Goal: Information Seeking & Learning: Check status

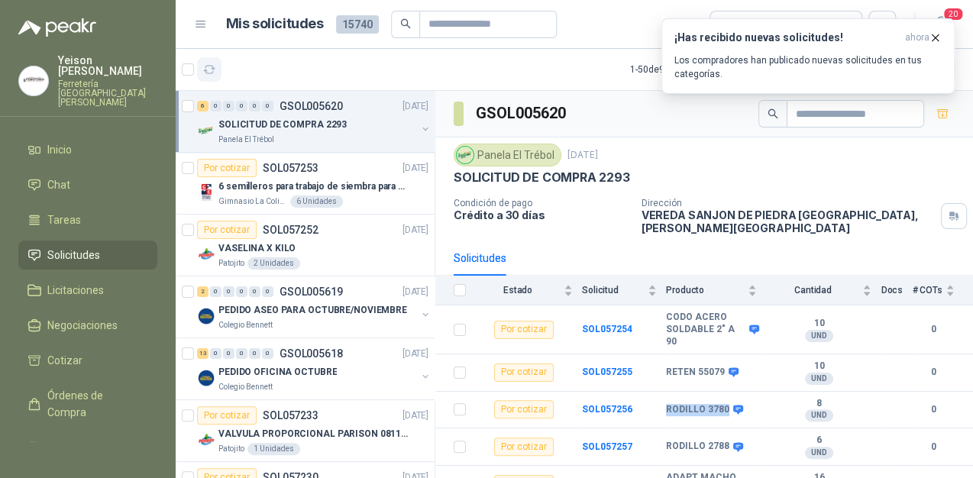
scroll to position [44, 0]
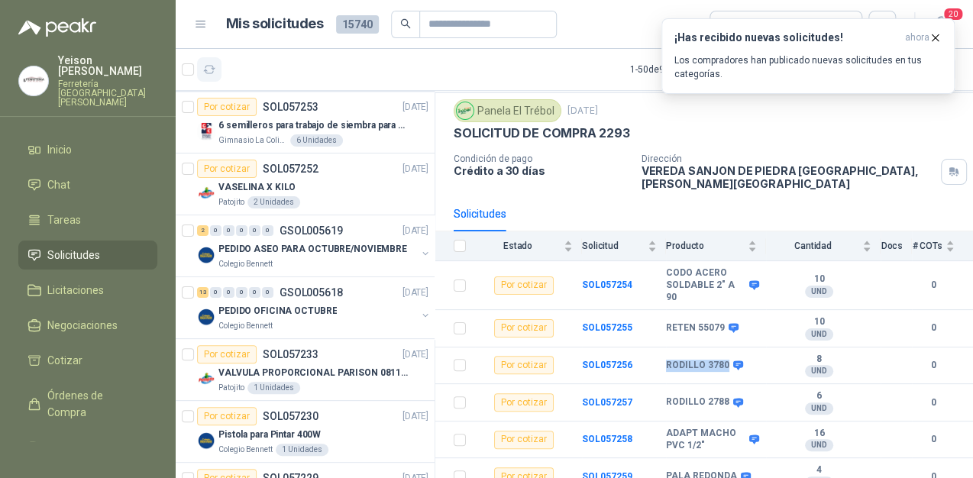
click at [210, 69] on icon "button" at bounding box center [209, 69] width 13 height 13
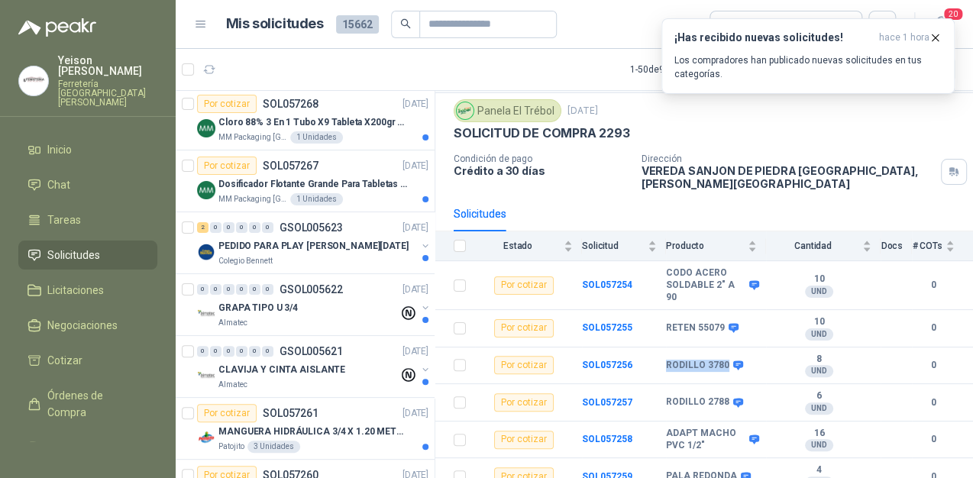
scroll to position [0, 0]
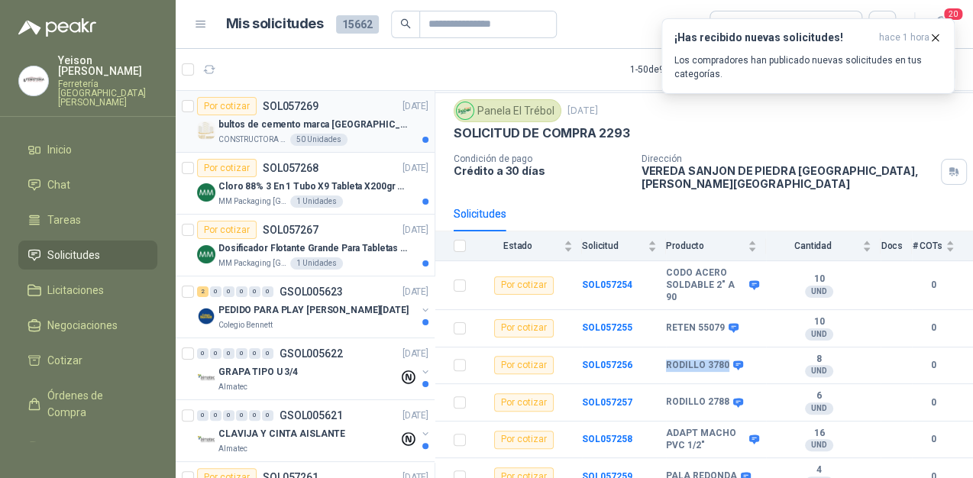
click at [308, 123] on p "bultos de cemento marca [GEOGRAPHIC_DATA][PERSON_NAME]- Entrega en [GEOGRAPHIC_…" at bounding box center [313, 125] width 190 height 15
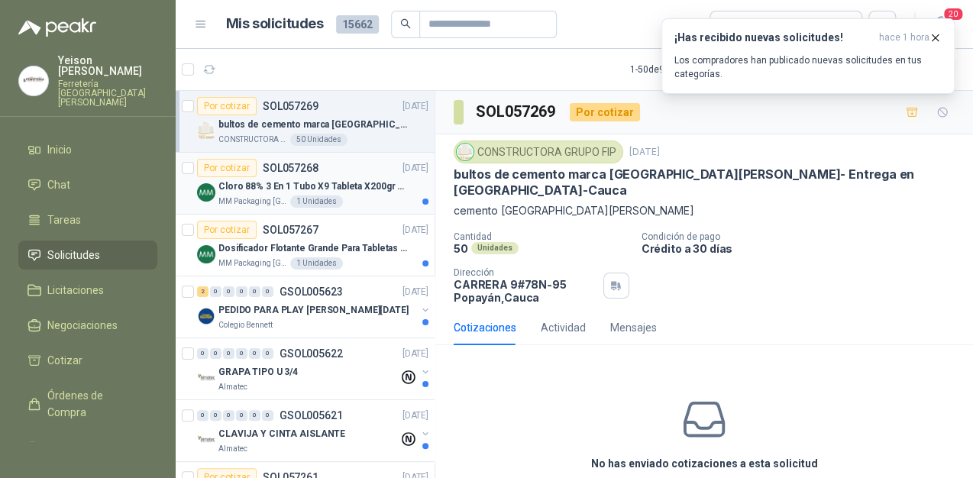
click at [321, 167] on div "Por cotizar SOL057268 [DATE]" at bounding box center [312, 168] width 231 height 18
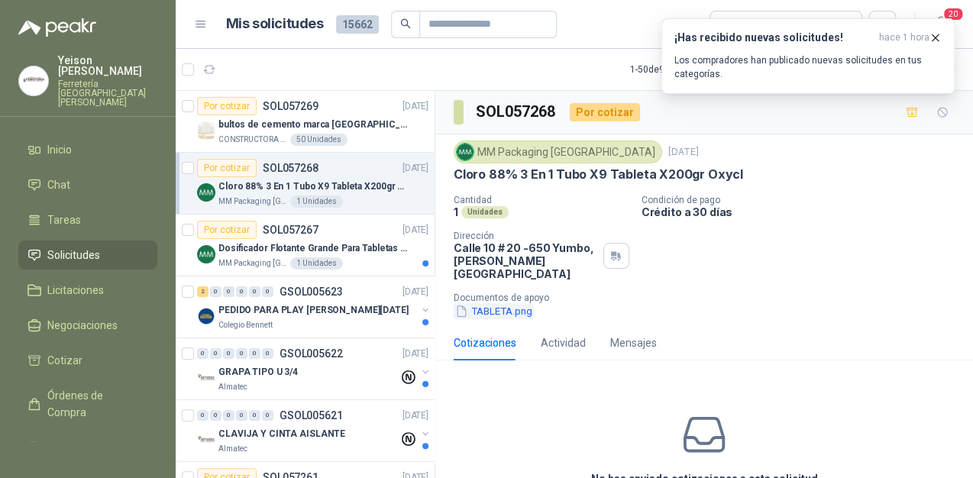
click at [502, 303] on button "TABLETA.png" at bounding box center [493, 311] width 80 height 16
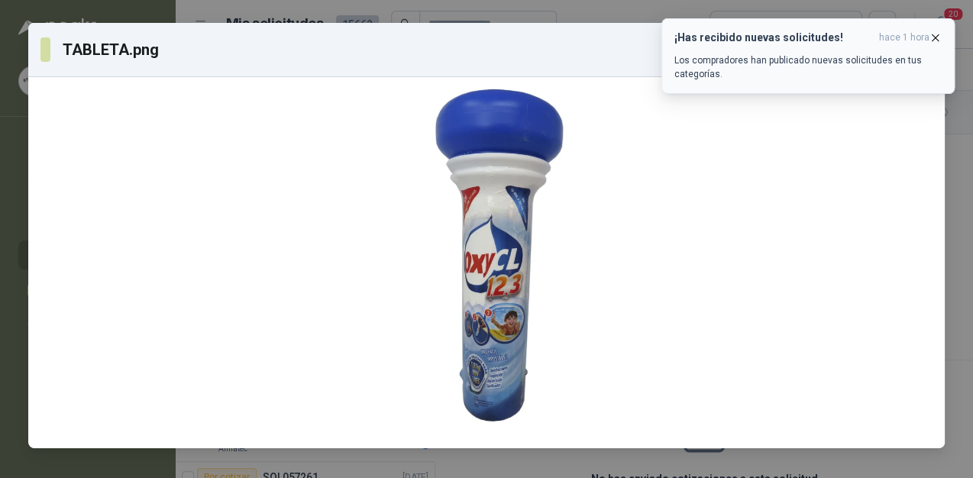
click at [932, 34] on icon "button" at bounding box center [935, 37] width 6 height 6
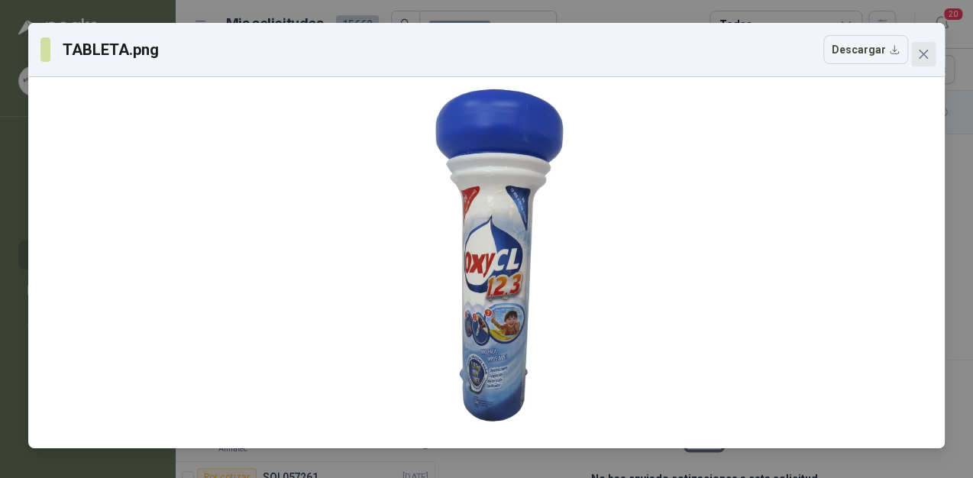
click at [922, 53] on icon "close" at bounding box center [922, 54] width 9 height 9
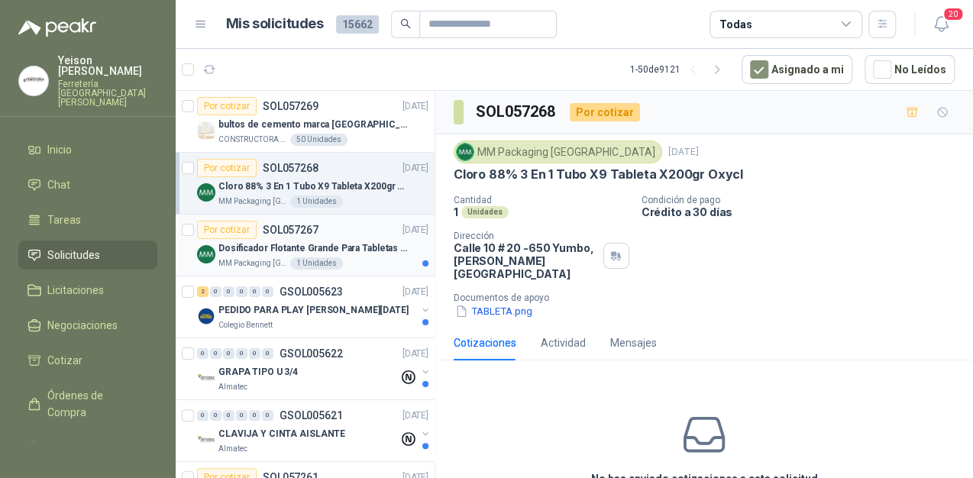
click at [338, 247] on p "Dosificador Flotante Grande Para Tabletas De Cloro Humboldt" at bounding box center [313, 248] width 190 height 15
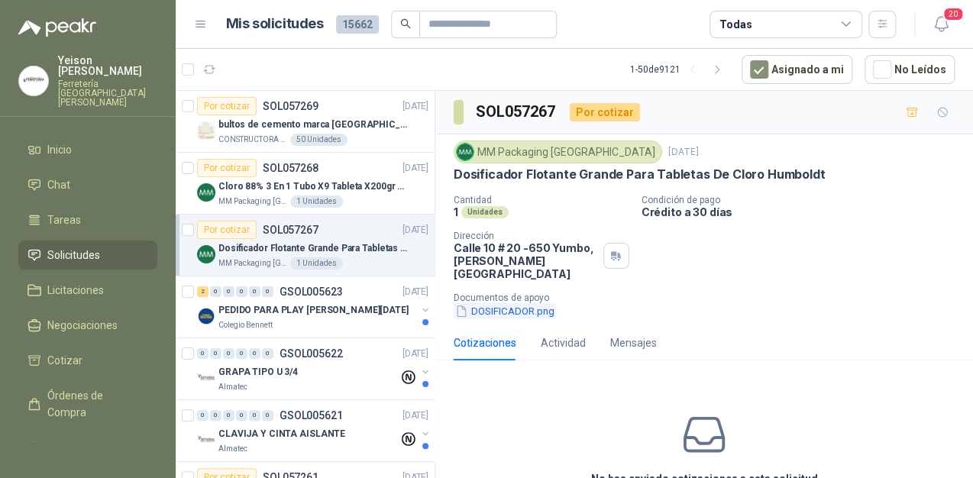
click at [516, 303] on button "DOSIFICADOR.png" at bounding box center [504, 311] width 102 height 16
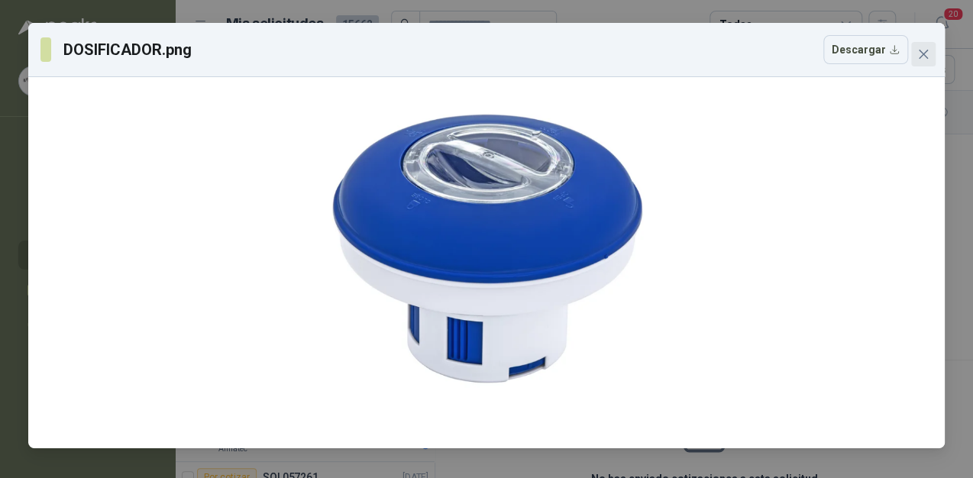
click at [919, 48] on icon "close" at bounding box center [923, 54] width 12 height 12
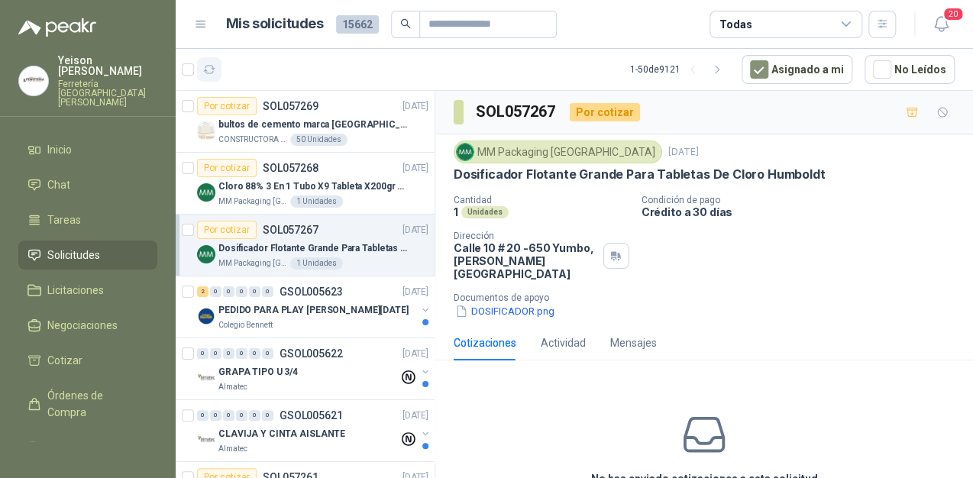
click at [211, 64] on icon "button" at bounding box center [209, 69] width 13 height 13
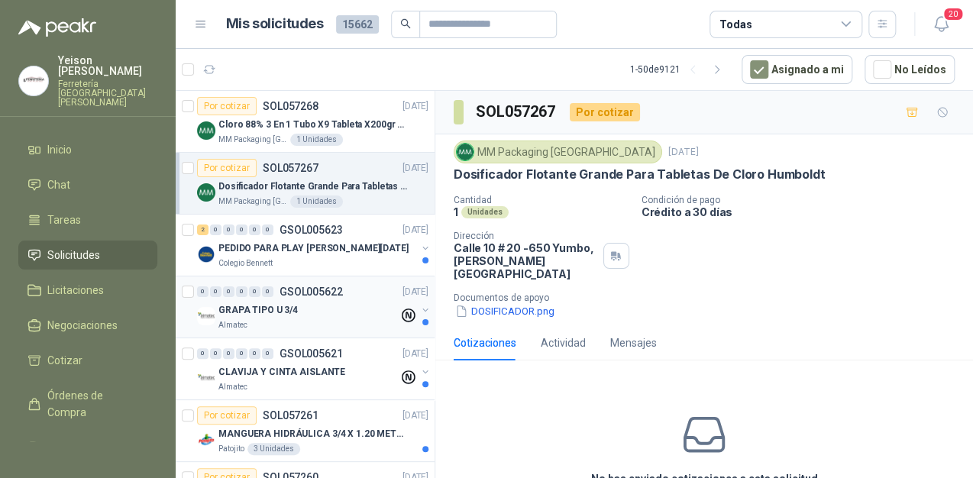
scroll to position [61, 0]
click at [351, 260] on div "Colegio Bennett" at bounding box center [317, 264] width 198 height 12
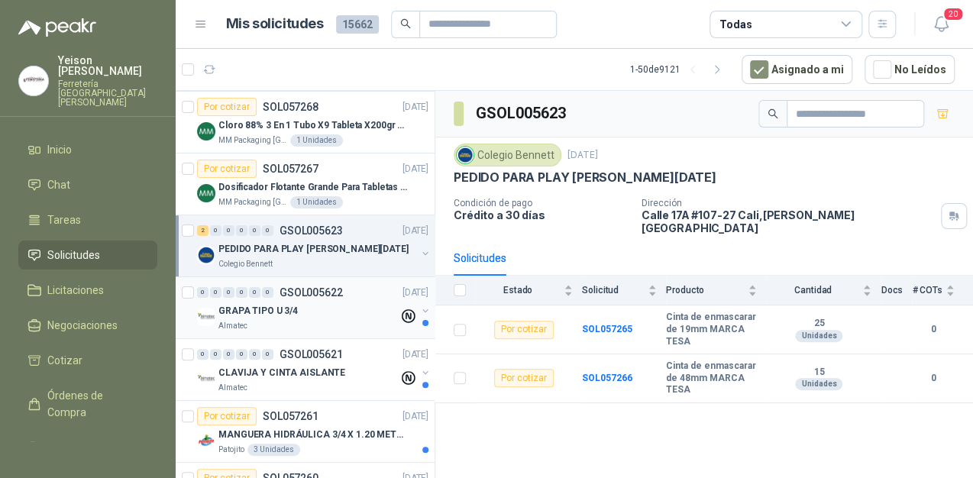
click at [335, 296] on p "GSOL005622" at bounding box center [310, 292] width 63 height 11
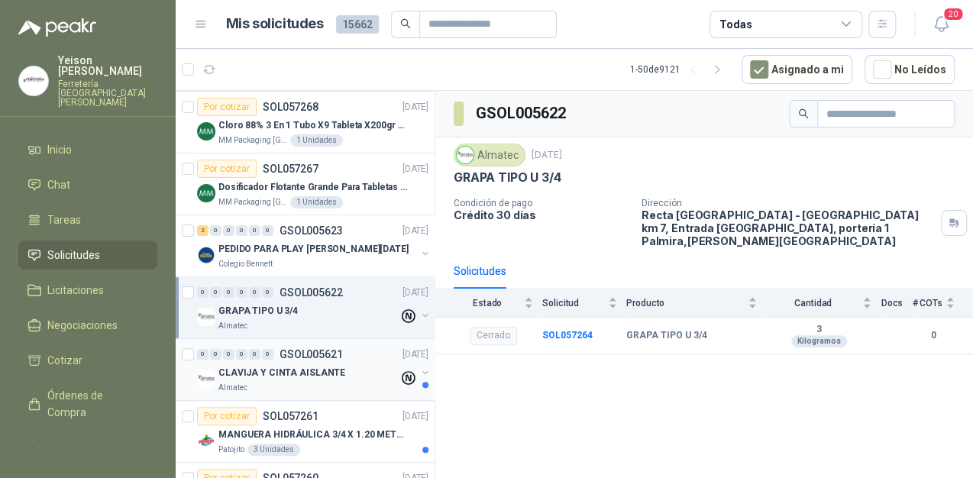
click at [278, 369] on p "CLAVIJA Y CINTA AISLANTE" at bounding box center [281, 373] width 127 height 15
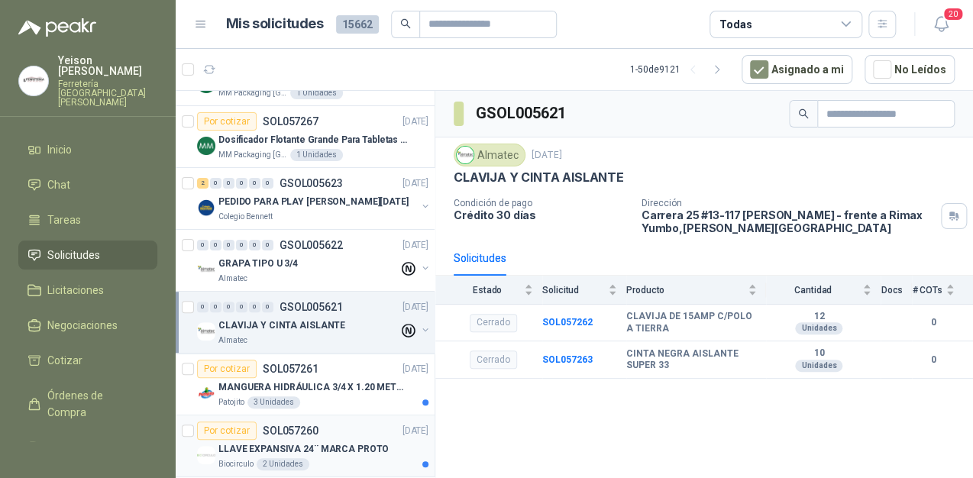
scroll to position [183, 0]
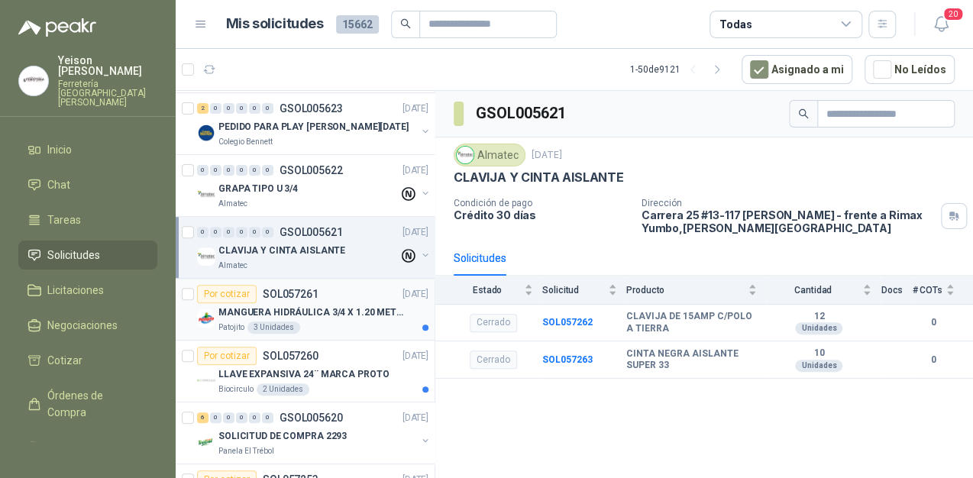
click at [311, 315] on p "MANGUERA HIDRÁULICA 3/4 X 1.20 METROS DE LONGITUD HR-HR-ACOPLADA" at bounding box center [313, 312] width 190 height 15
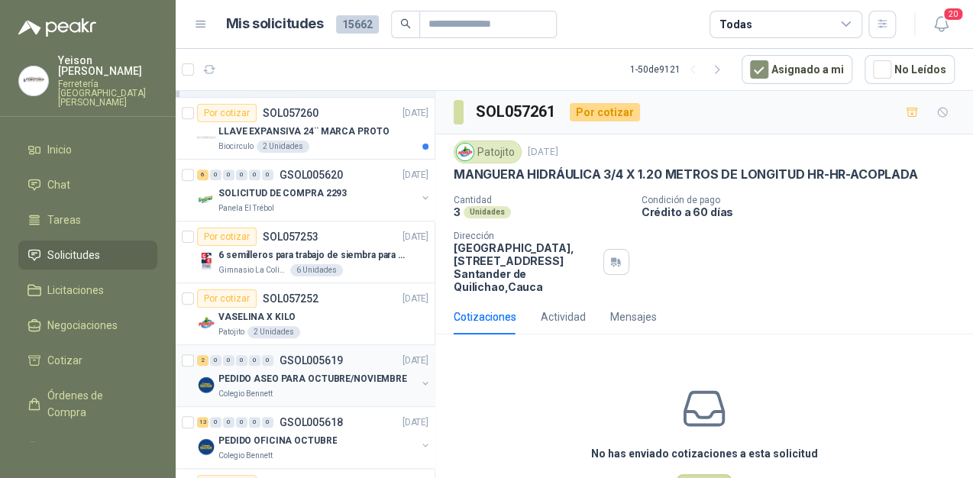
scroll to position [427, 0]
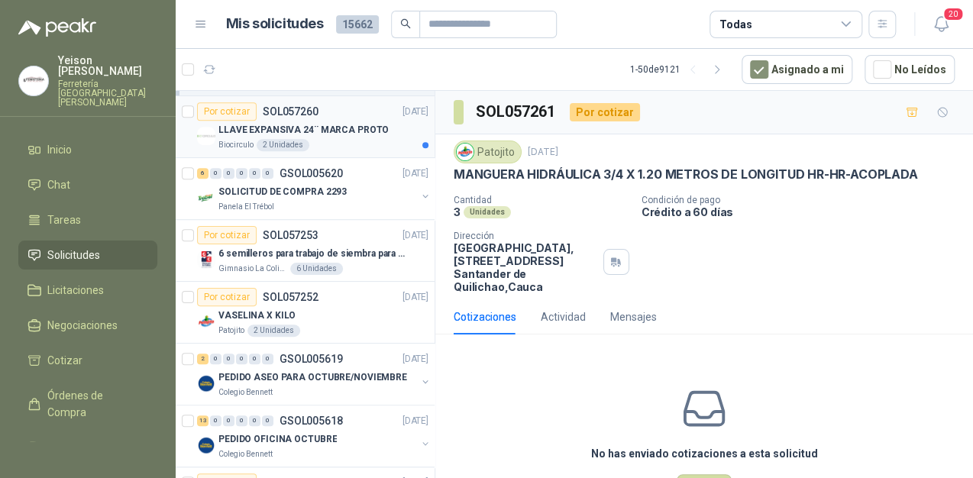
click at [357, 128] on p "LLAVE EXPANSIVA 24¨ MARCA PROTO" at bounding box center [303, 130] width 170 height 15
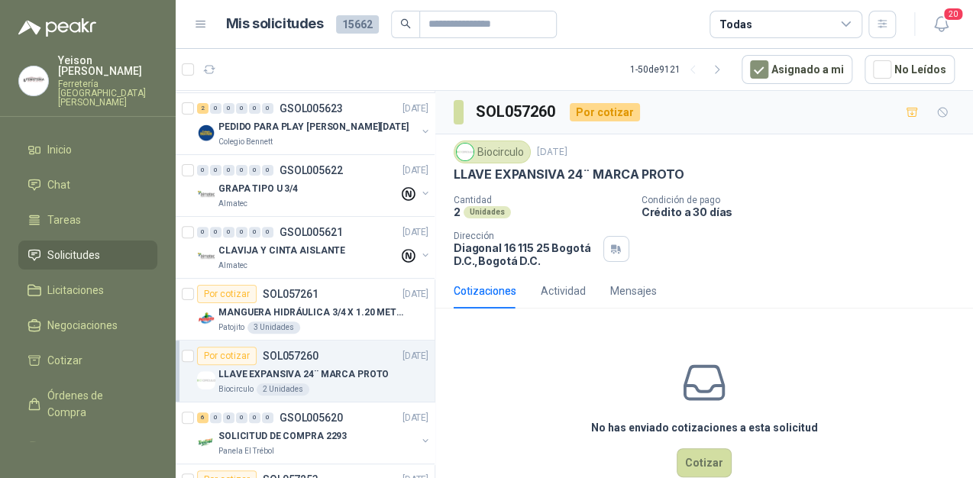
scroll to position [183, 0]
click at [208, 75] on icon "button" at bounding box center [209, 69] width 13 height 13
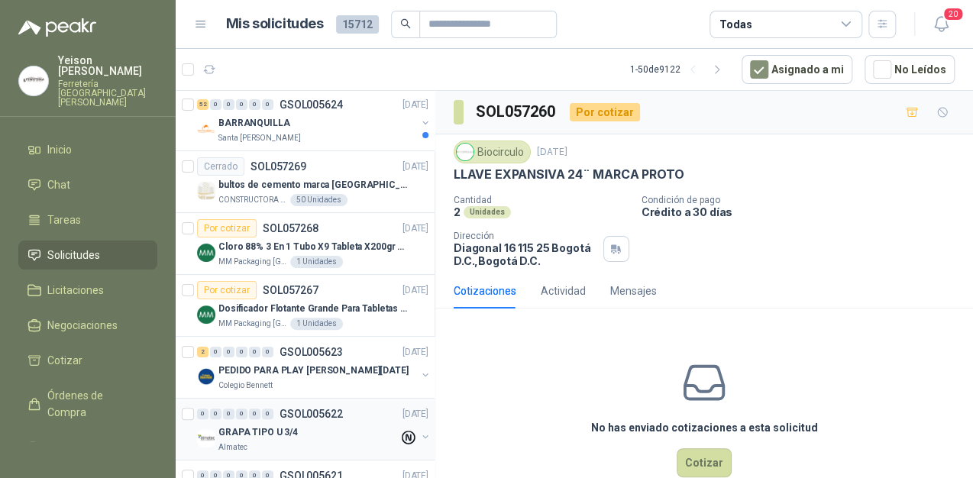
scroll to position [0, 0]
click at [296, 118] on div "BARRANQUILLA" at bounding box center [317, 124] width 198 height 18
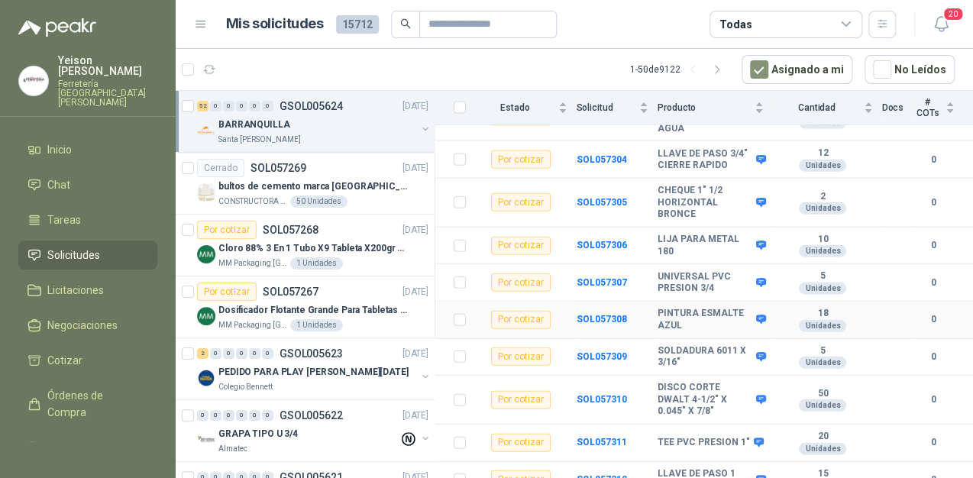
scroll to position [1328, 0]
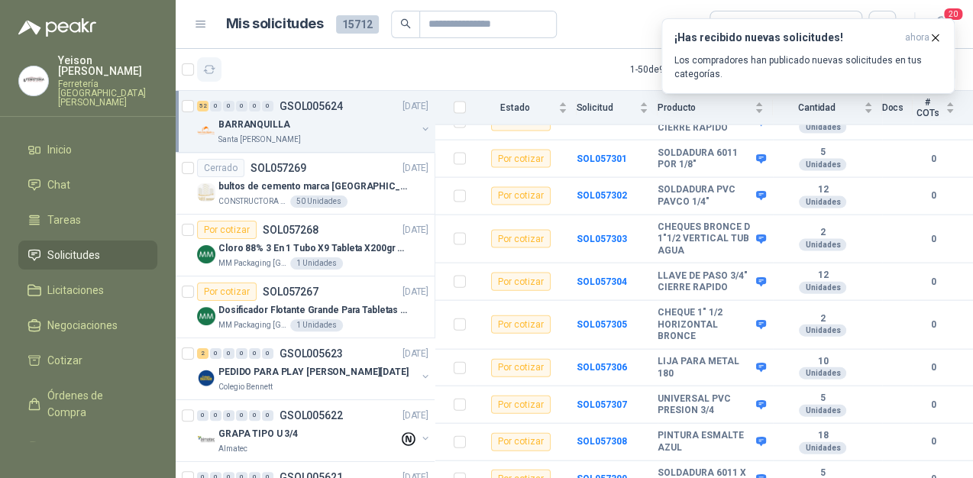
click at [210, 76] on button "button" at bounding box center [209, 69] width 24 height 24
click at [724, 46] on div "¡Has recibido nuevas solicitudes! ahora Los compradores han publicado nuevas so…" at bounding box center [807, 56] width 267 height 50
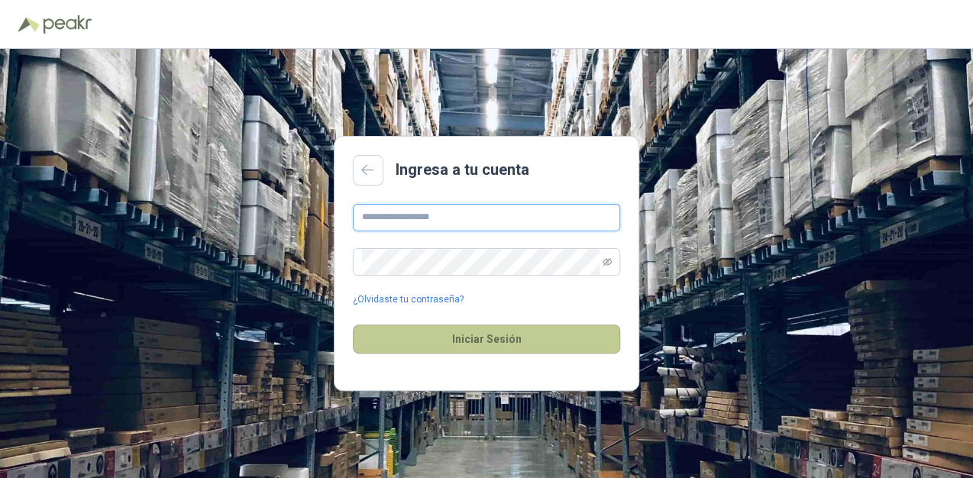
type input "**********"
click at [460, 339] on button "Iniciar Sesión" at bounding box center [486, 338] width 267 height 29
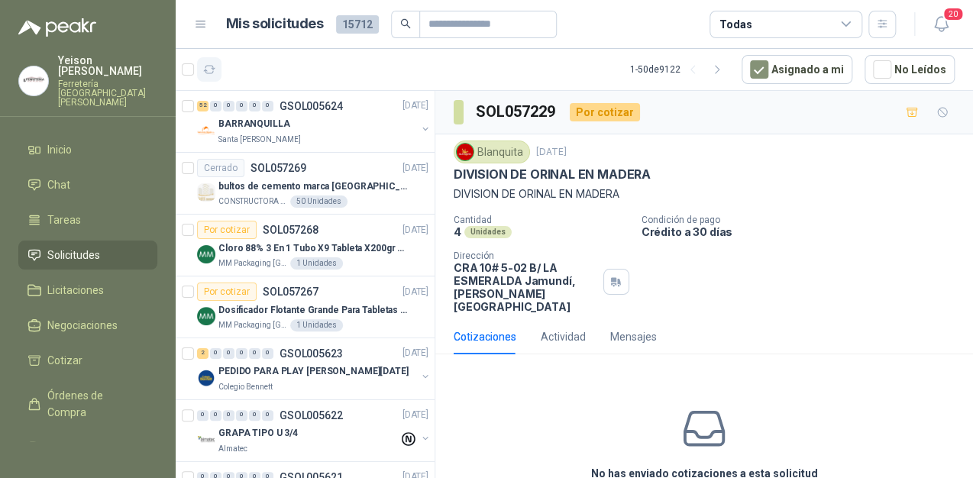
click at [204, 67] on icon "button" at bounding box center [209, 69] width 13 height 13
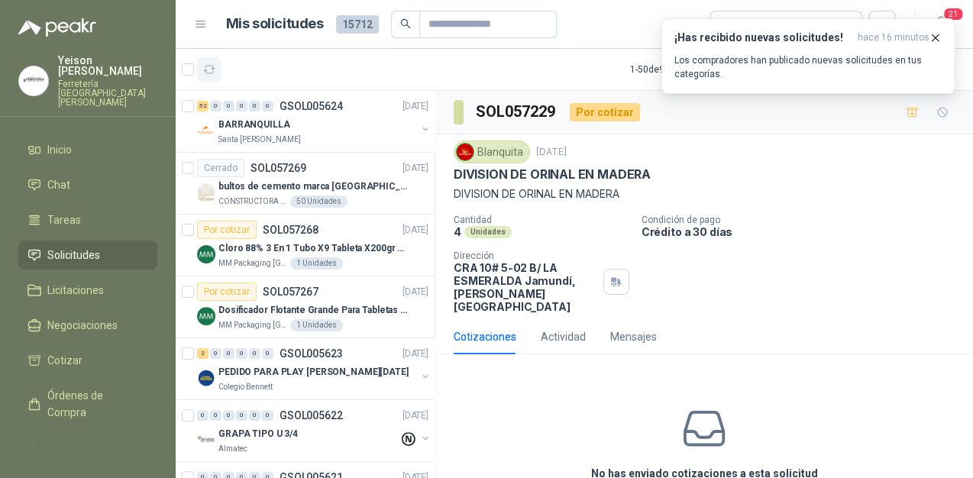
click at [214, 67] on icon "button" at bounding box center [209, 69] width 13 height 13
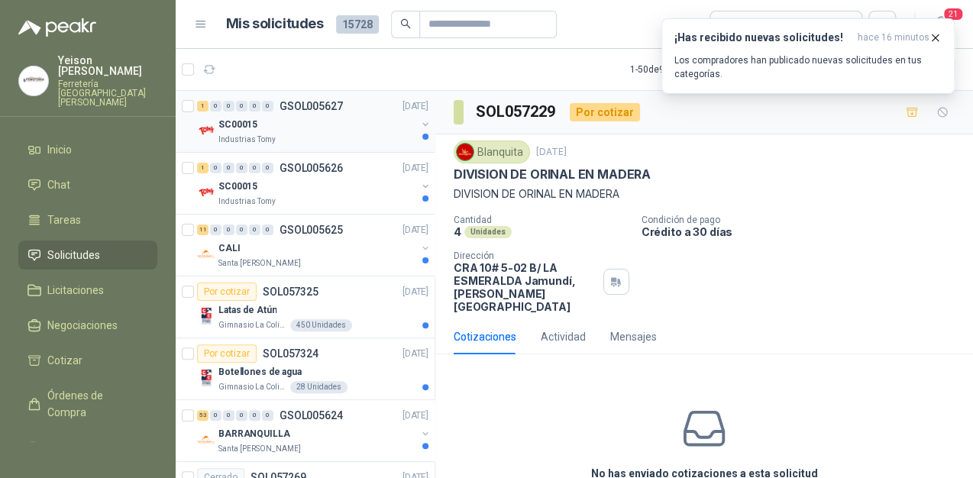
click at [323, 128] on div "SC00015" at bounding box center [317, 124] width 198 height 18
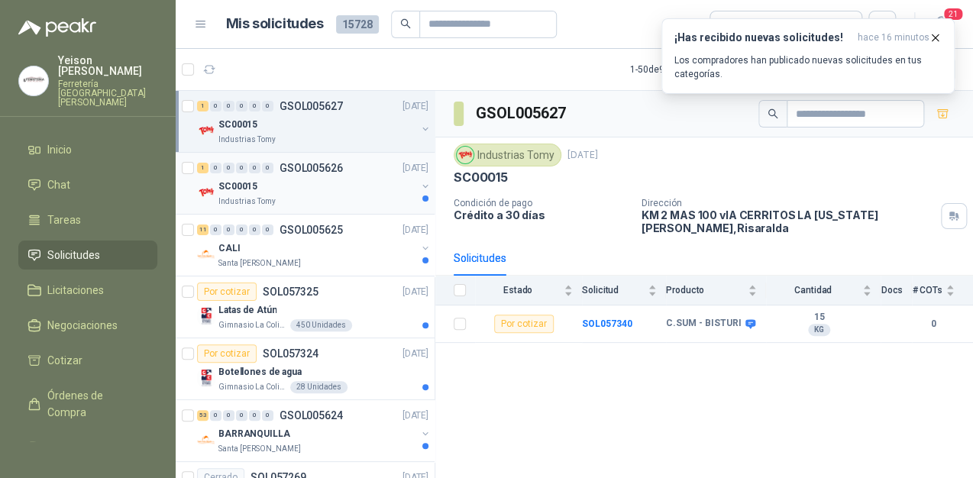
click at [315, 182] on div "SC00015" at bounding box center [317, 186] width 198 height 18
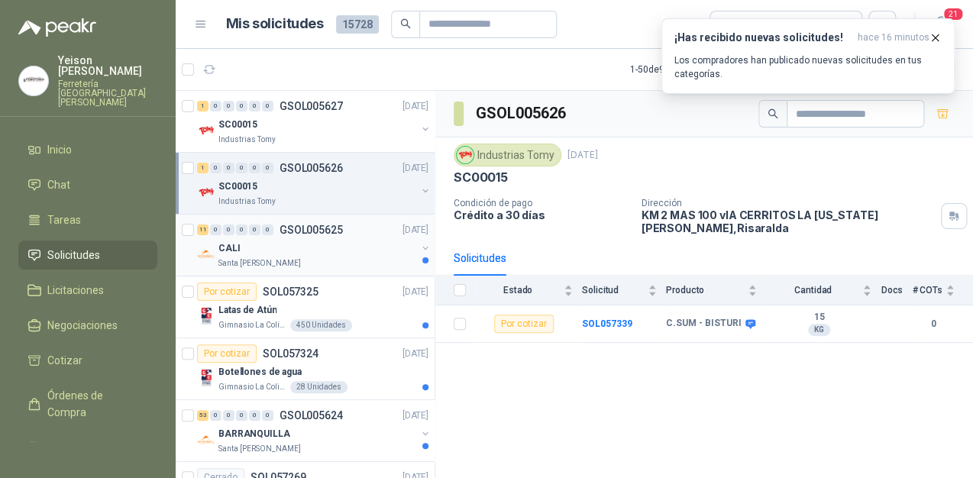
click at [327, 244] on div "CALI" at bounding box center [317, 248] width 198 height 18
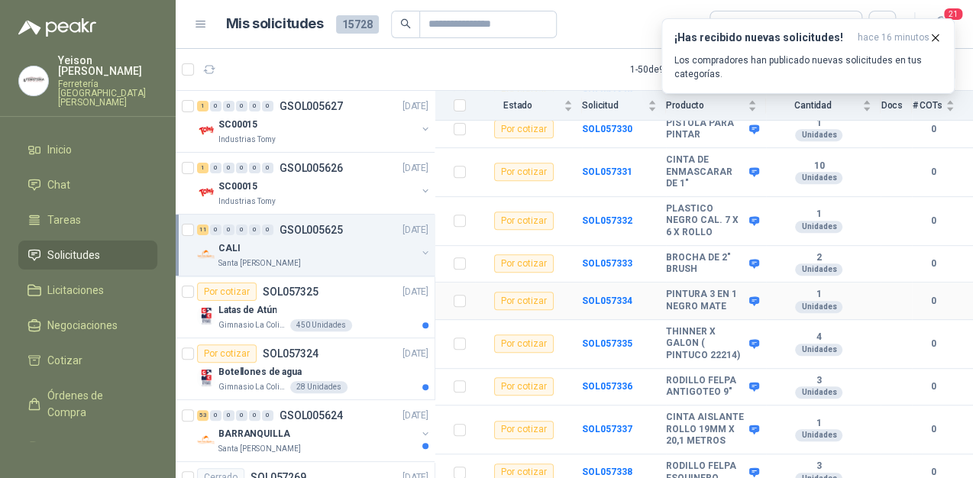
scroll to position [288, 0]
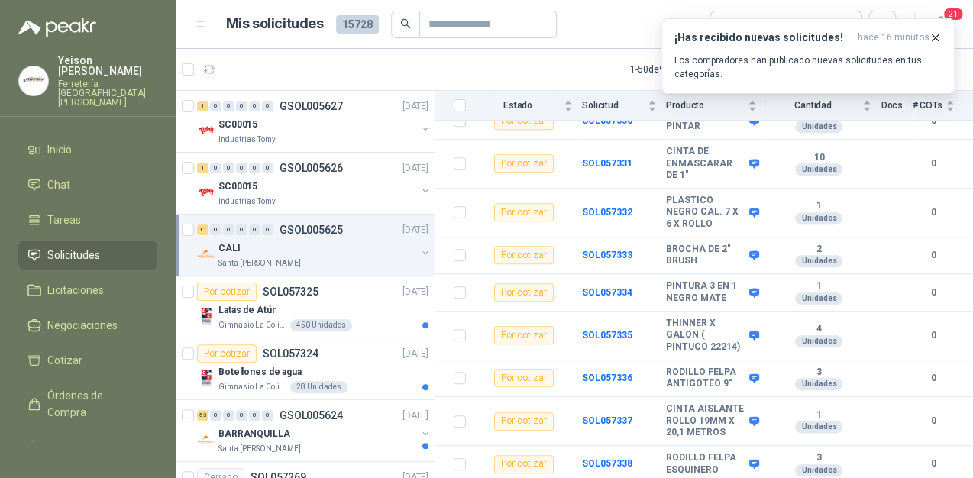
click at [282, 257] on p "Santa [PERSON_NAME]" at bounding box center [259, 263] width 82 height 12
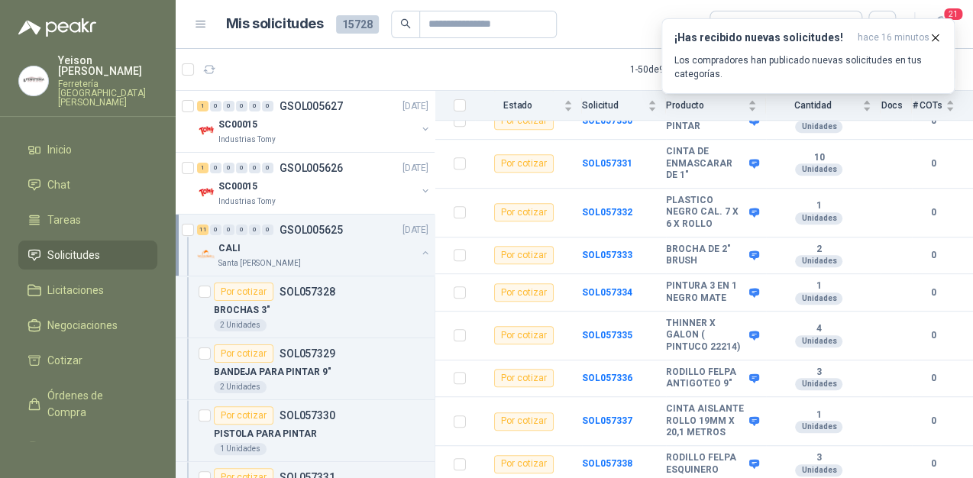
scroll to position [5, 0]
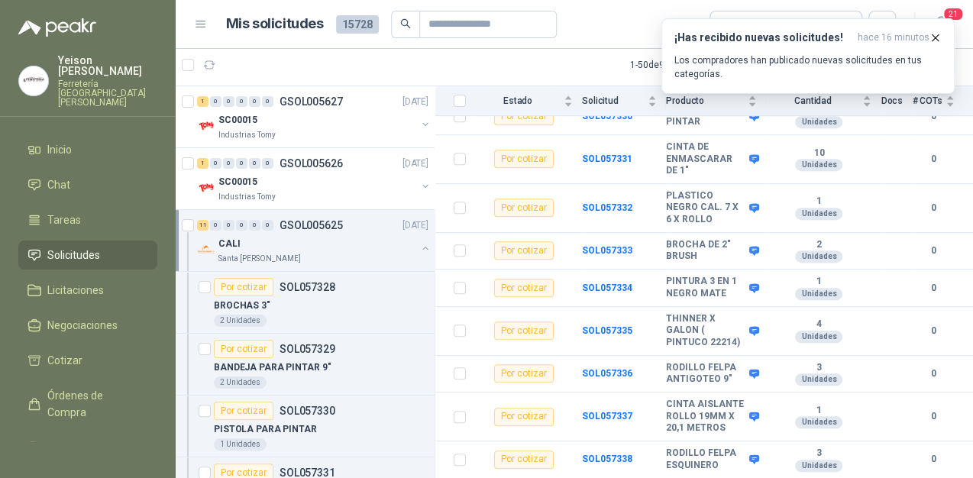
click at [419, 243] on button "button" at bounding box center [425, 248] width 12 height 12
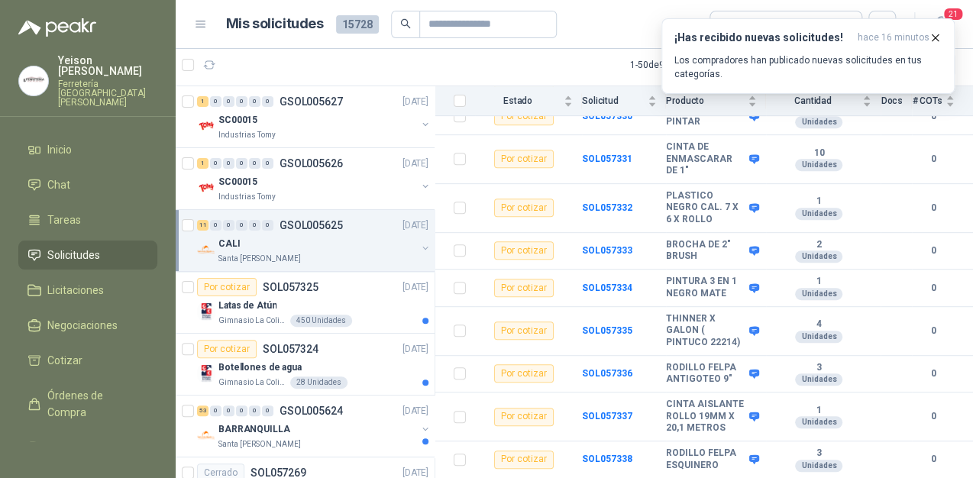
scroll to position [61, 0]
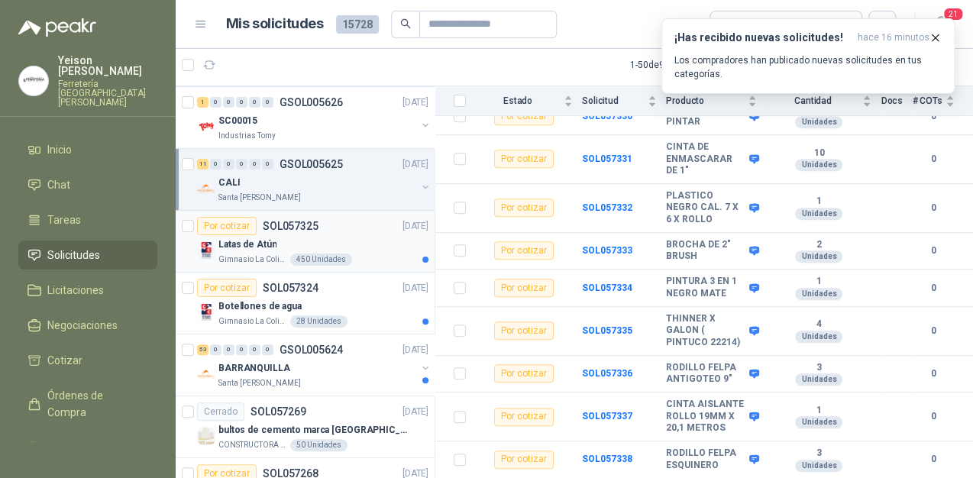
click at [306, 242] on div "Latas de Atún" at bounding box center [323, 244] width 210 height 18
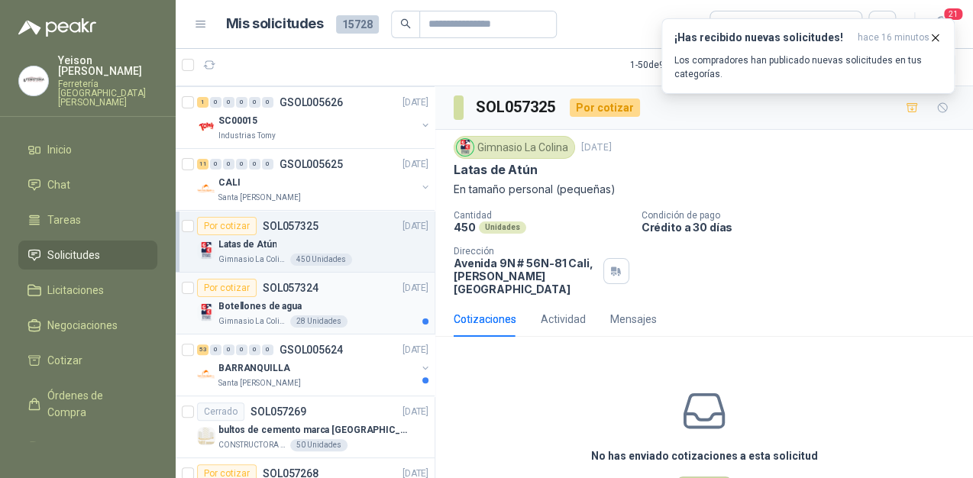
click at [342, 290] on div "Por cotizar SOL057324 25/09/25" at bounding box center [312, 288] width 231 height 18
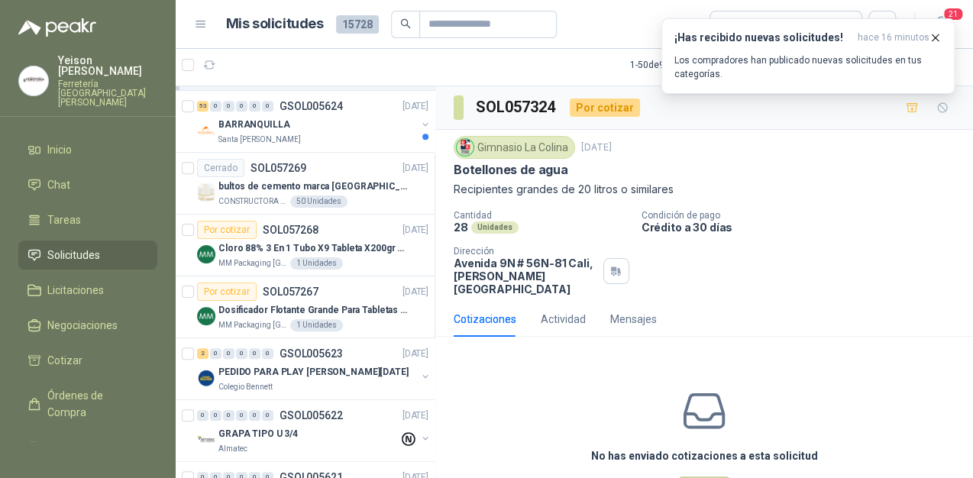
scroll to position [305, 0]
